Goal: Transaction & Acquisition: Purchase product/service

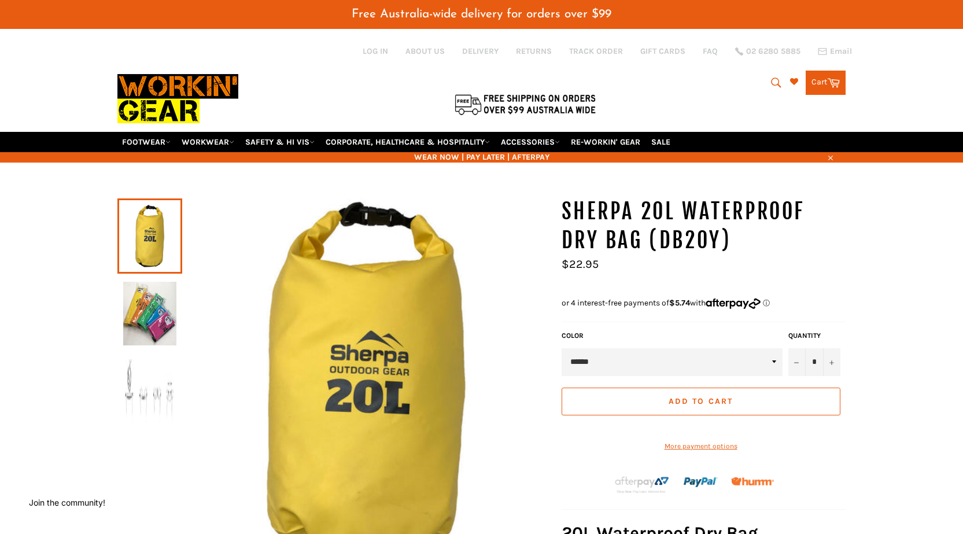
click at [128, 327] on img at bounding box center [149, 314] width 53 height 64
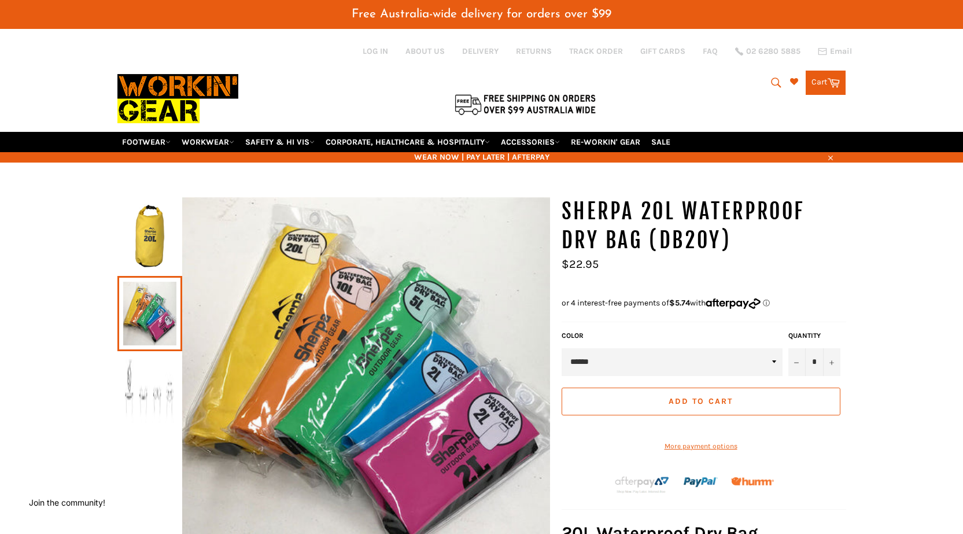
click at [125, 384] on img at bounding box center [149, 391] width 53 height 64
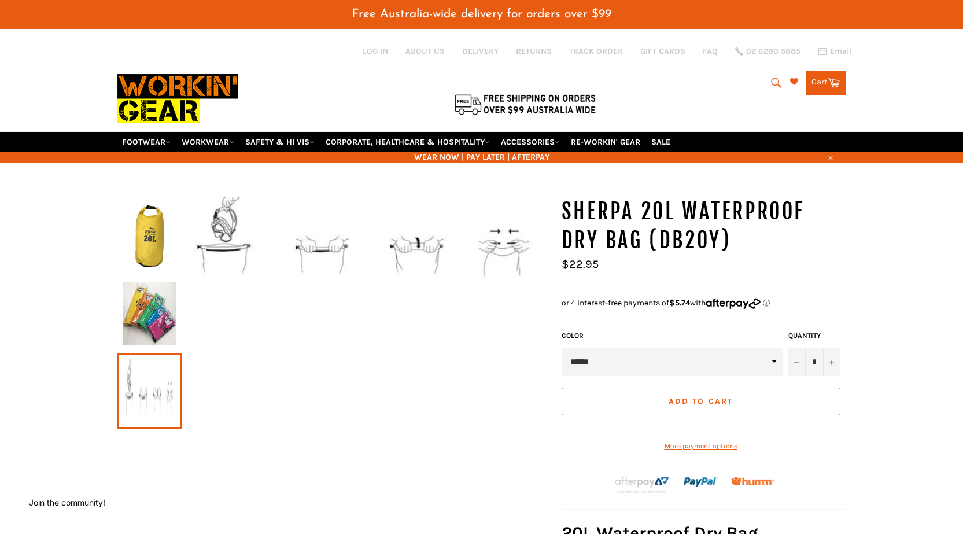
click at [138, 235] on img at bounding box center [149, 236] width 53 height 64
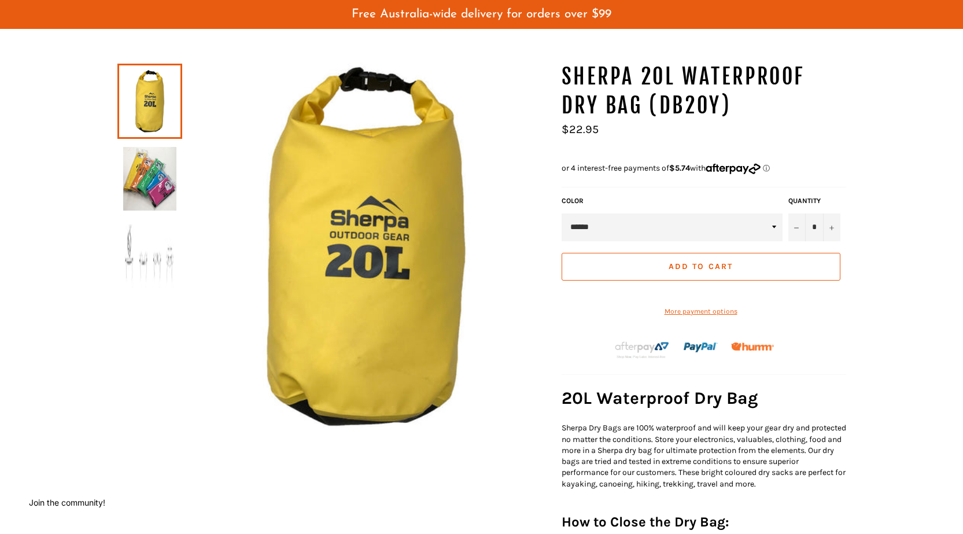
scroll to position [173, 0]
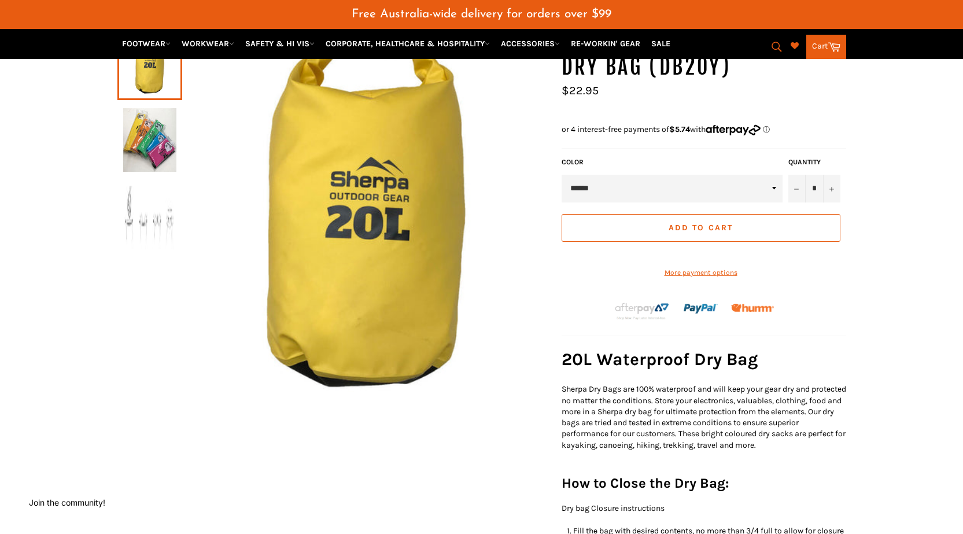
click at [705, 200] on select "******" at bounding box center [671, 189] width 221 height 28
click at [662, 200] on select "******" at bounding box center [671, 189] width 221 height 28
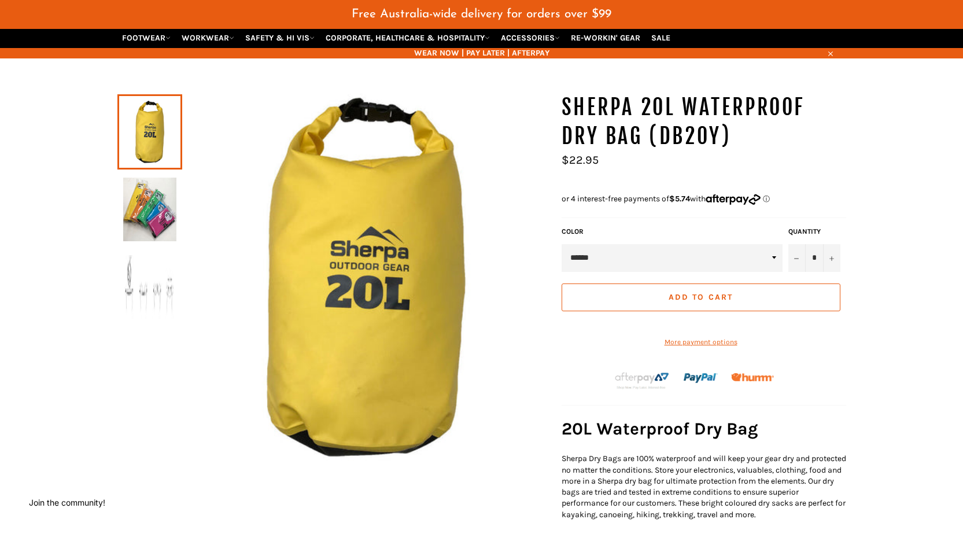
scroll to position [116, 0]
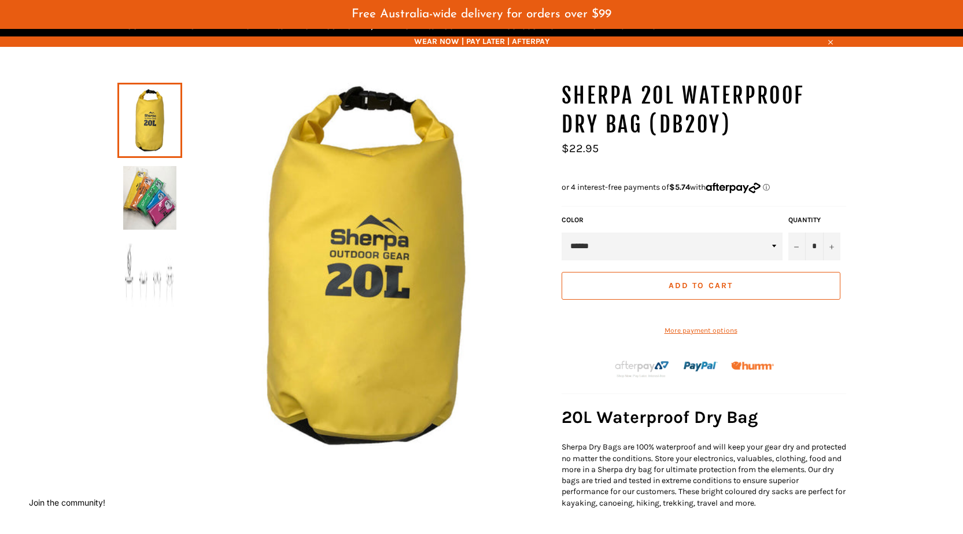
click at [145, 220] on img at bounding box center [149, 198] width 53 height 64
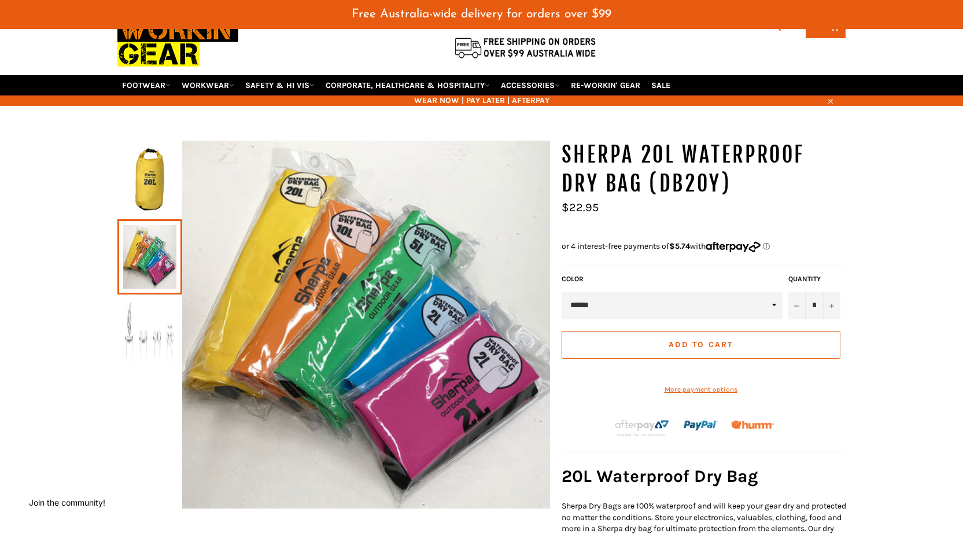
scroll to position [0, 0]
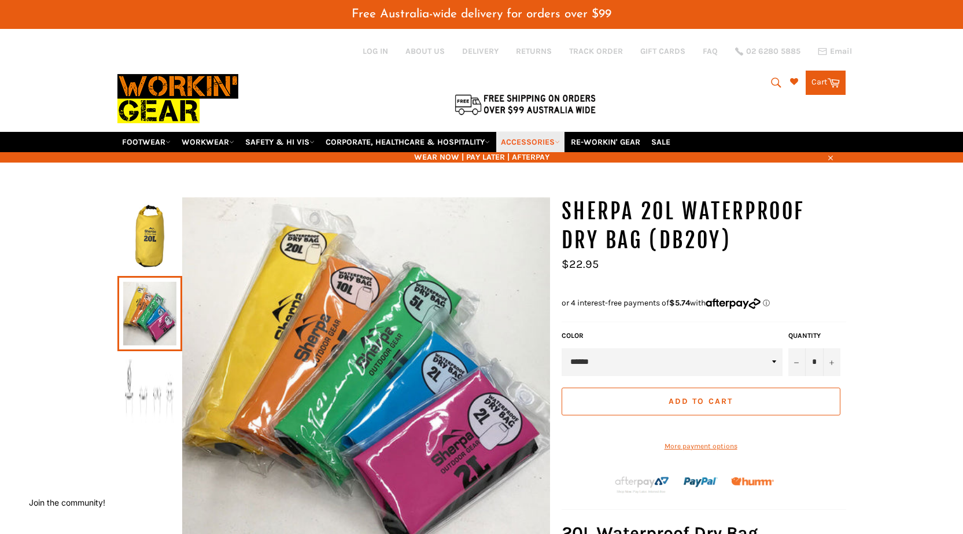
click at [560, 142] on icon at bounding box center [557, 141] width 5 height 5
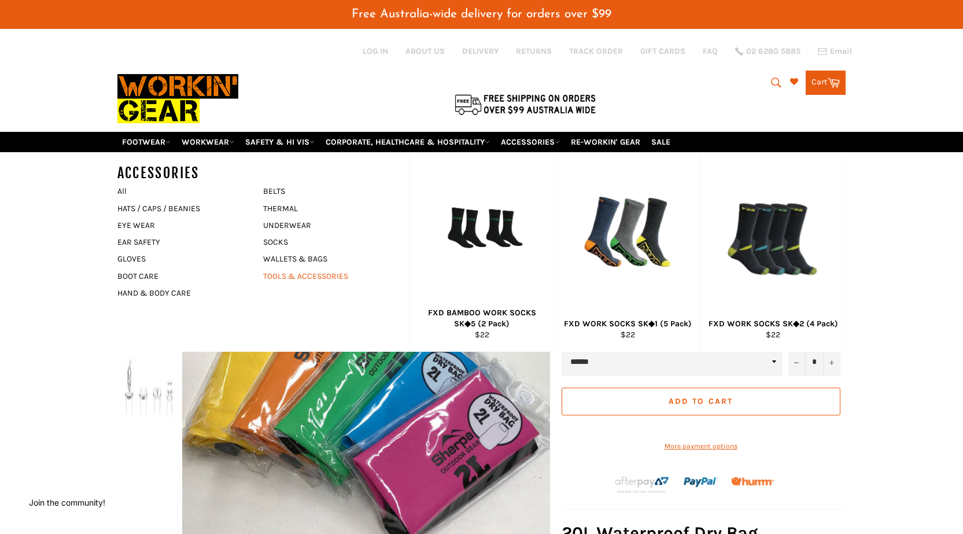
click at [276, 275] on link "TOOLS & ACCESSORIES" at bounding box center [327, 276] width 140 height 17
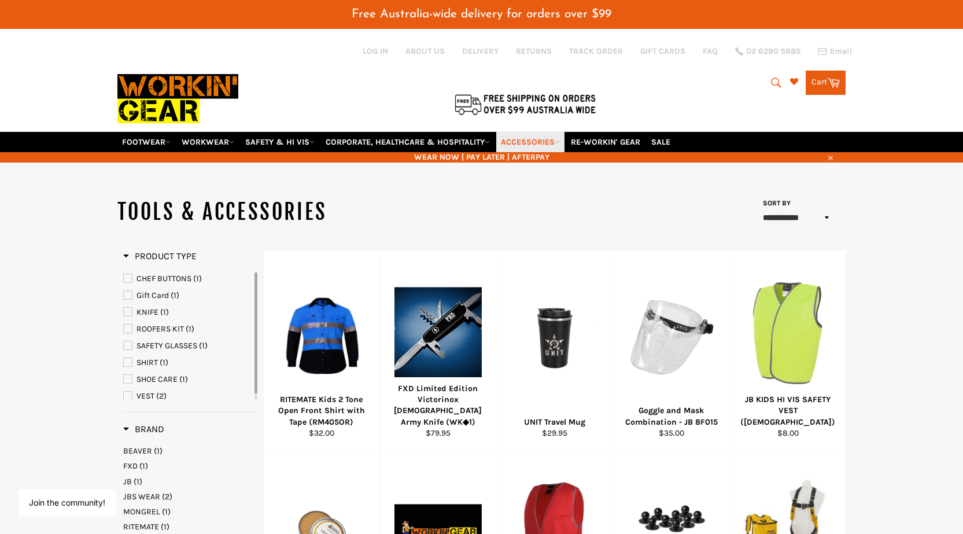
click at [543, 145] on link "ACCESSORIES" at bounding box center [530, 142] width 68 height 20
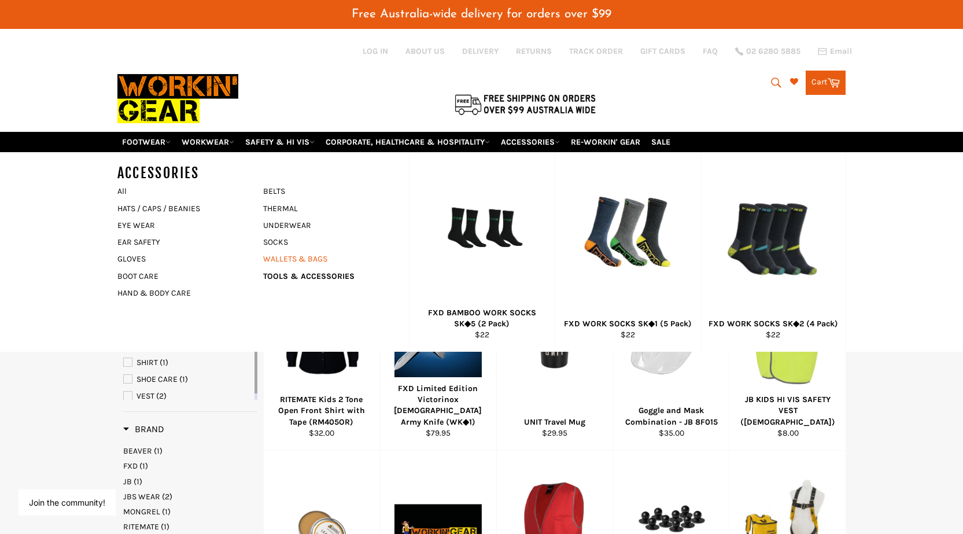
click at [300, 255] on link "WALLETS & BAGS" at bounding box center [327, 258] width 140 height 17
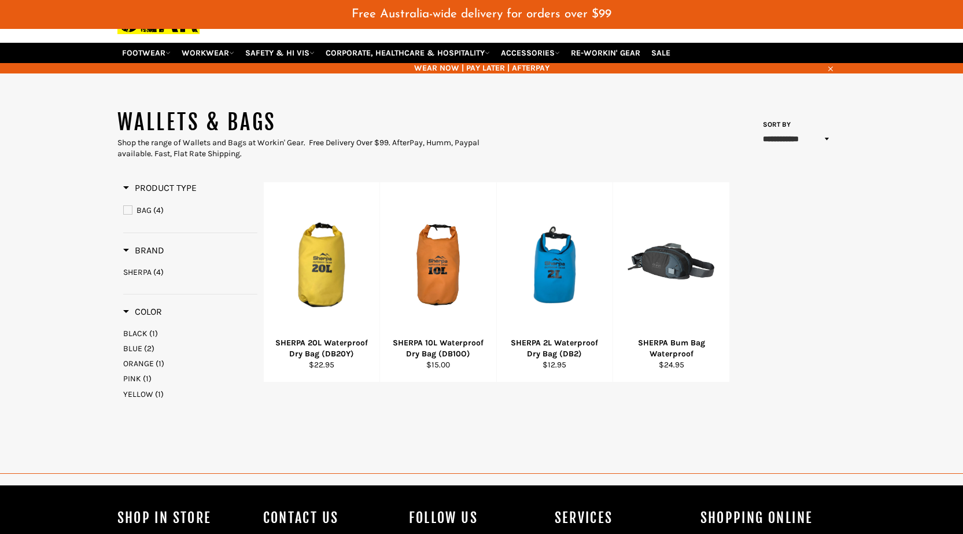
scroll to position [116, 0]
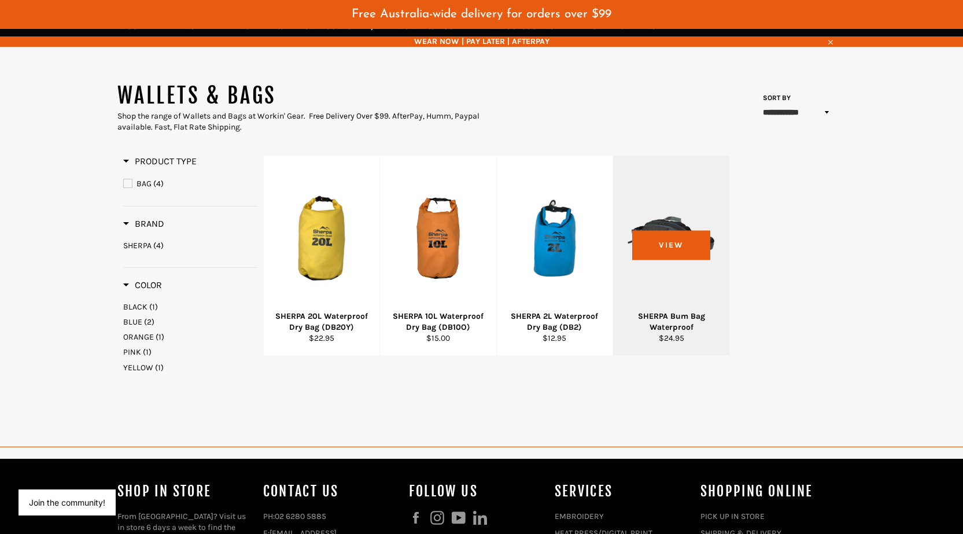
click at [687, 319] on div "SHERPA Bum Bag Waterproof" at bounding box center [671, 322] width 102 height 23
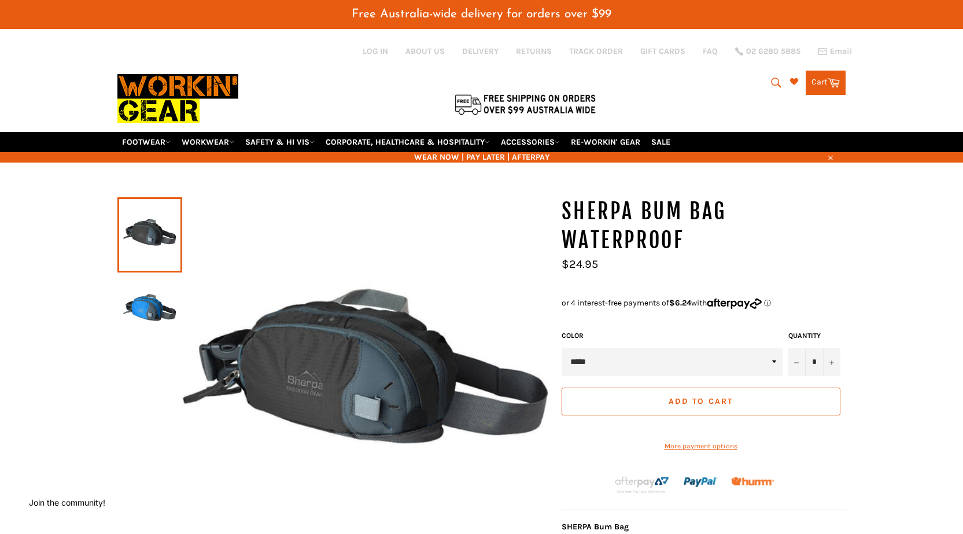
click at [146, 311] on img at bounding box center [149, 310] width 53 height 64
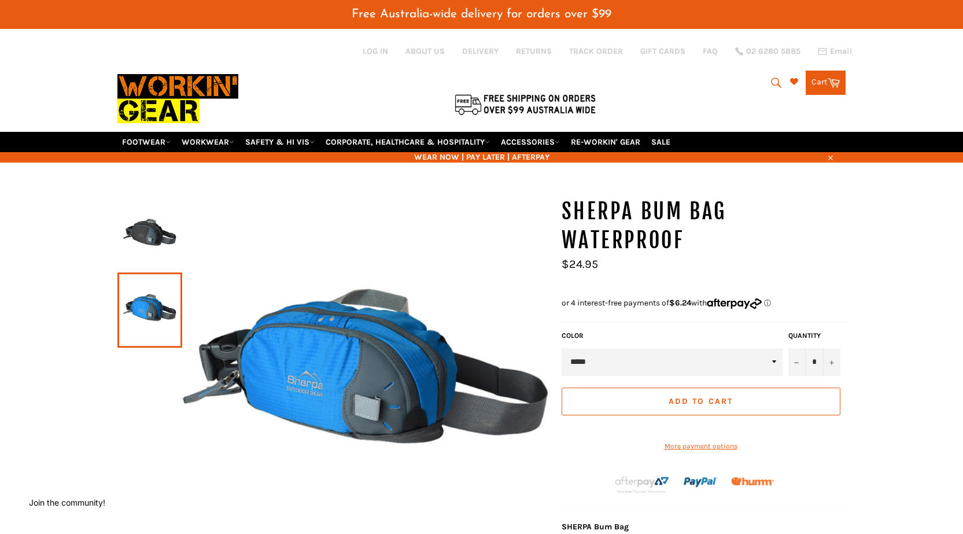
click at [136, 234] on img at bounding box center [149, 235] width 53 height 64
